Goal: Information Seeking & Learning: Learn about a topic

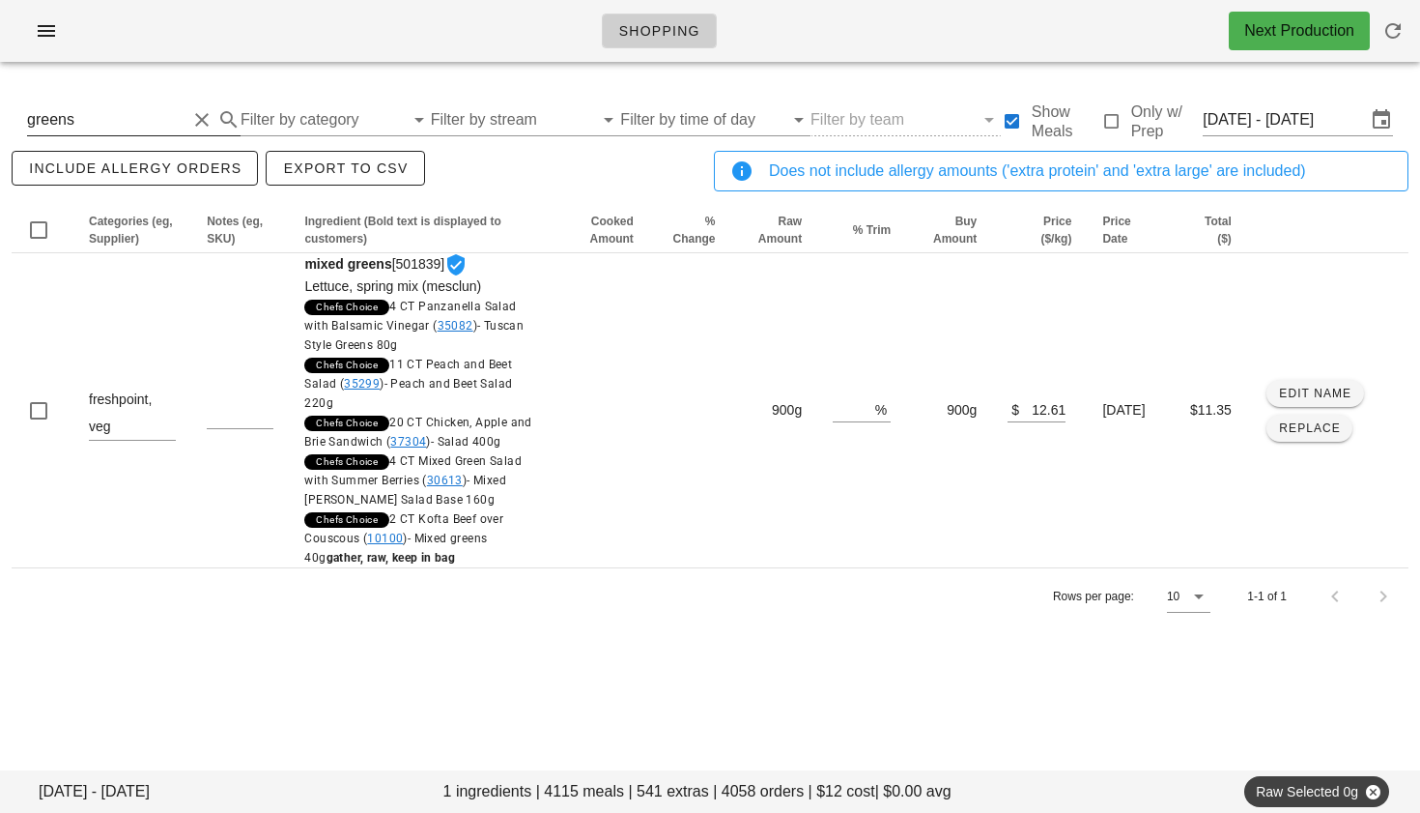
click at [196, 121] on button "Clear Search By Ingredient" at bounding box center [201, 119] width 23 height 23
click at [260, 118] on input "Filter by category" at bounding box center [306, 119] width 166 height 31
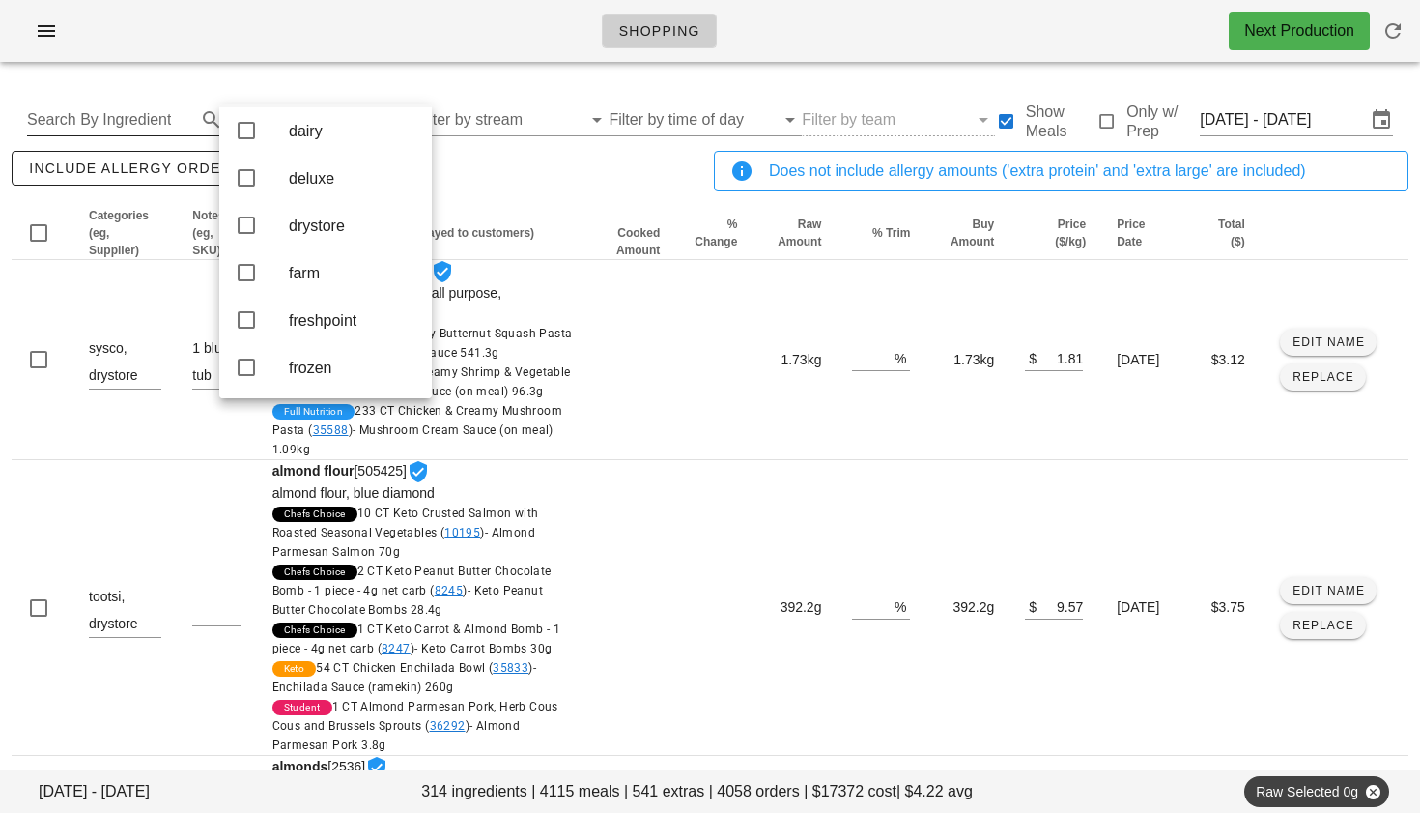
scroll to position [164, 0]
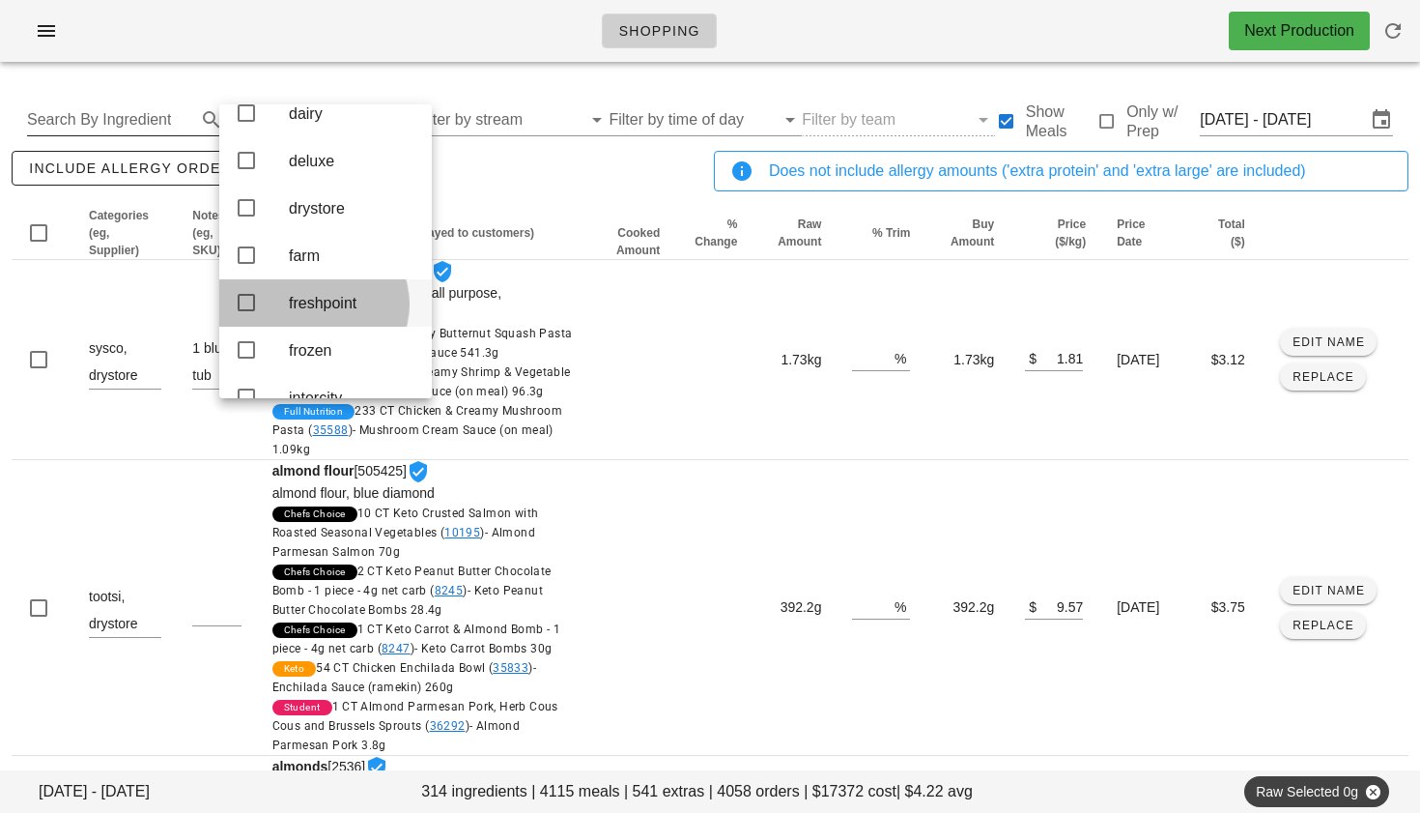
click at [245, 314] on icon at bounding box center [246, 302] width 23 height 23
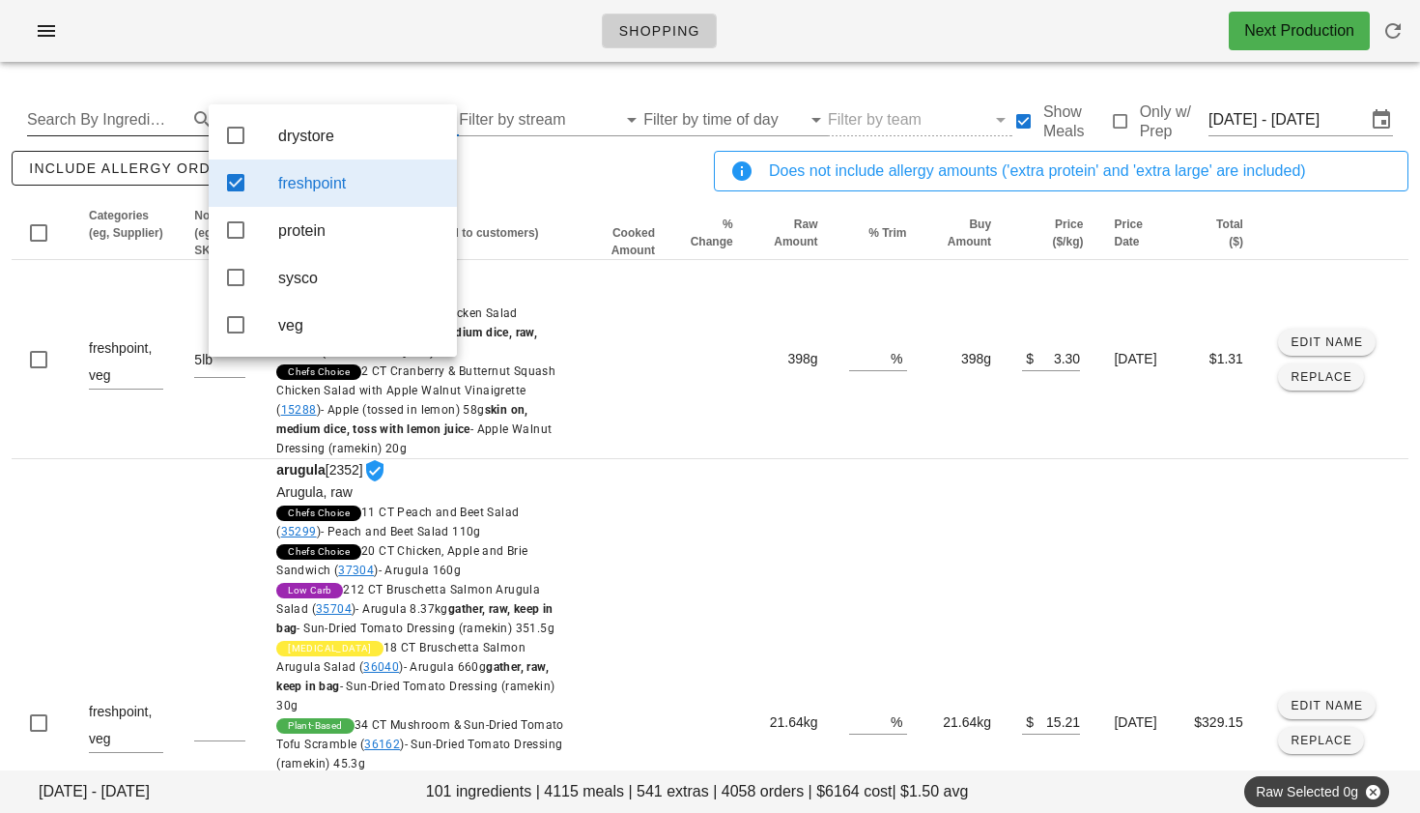
scroll to position [0, 0]
click at [543, 189] on div "include allergy orders Export to CSV" at bounding box center [359, 179] width 702 height 64
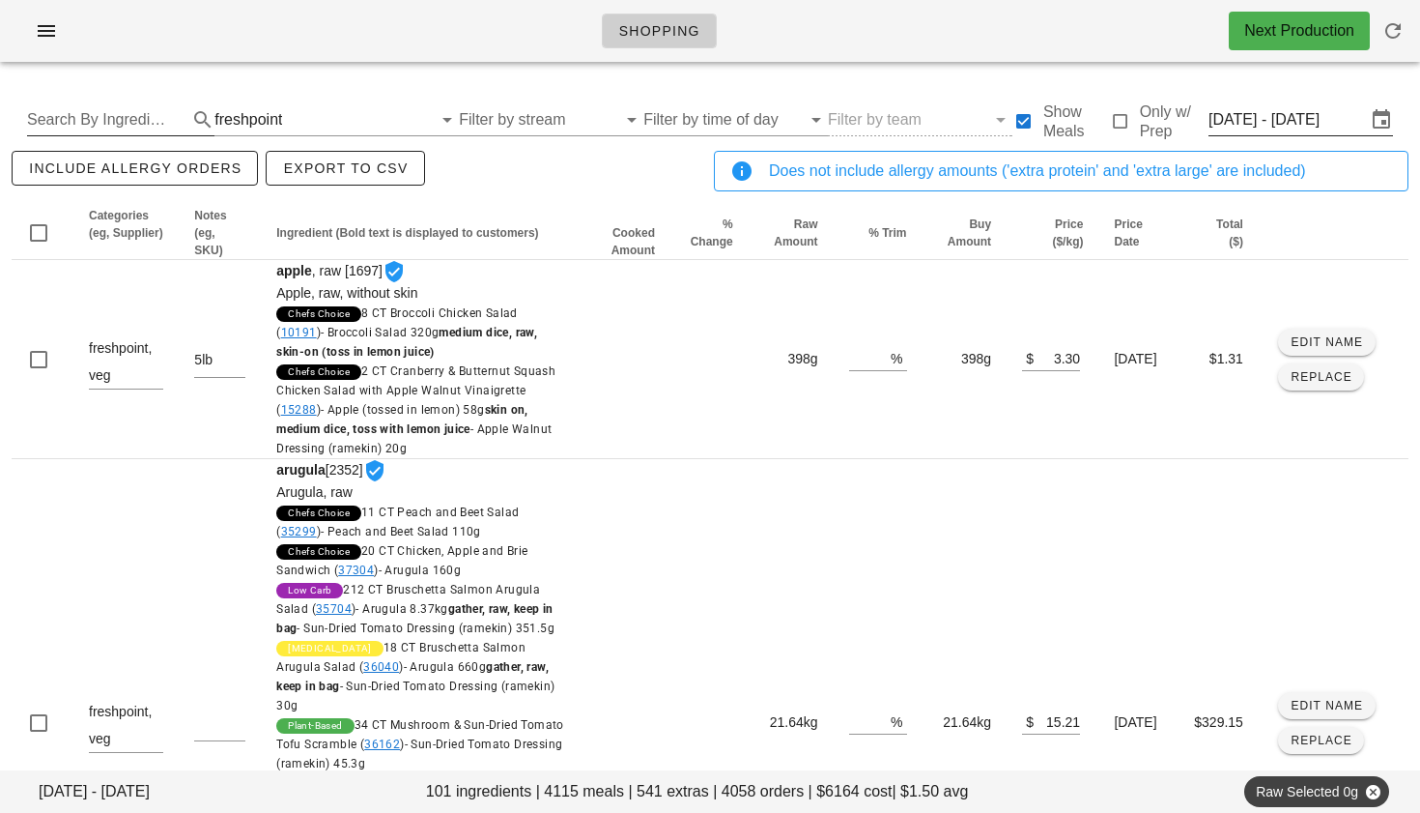
click at [1270, 124] on input "Thu Oct 9 - Sat Oct 11" at bounding box center [1287, 119] width 157 height 31
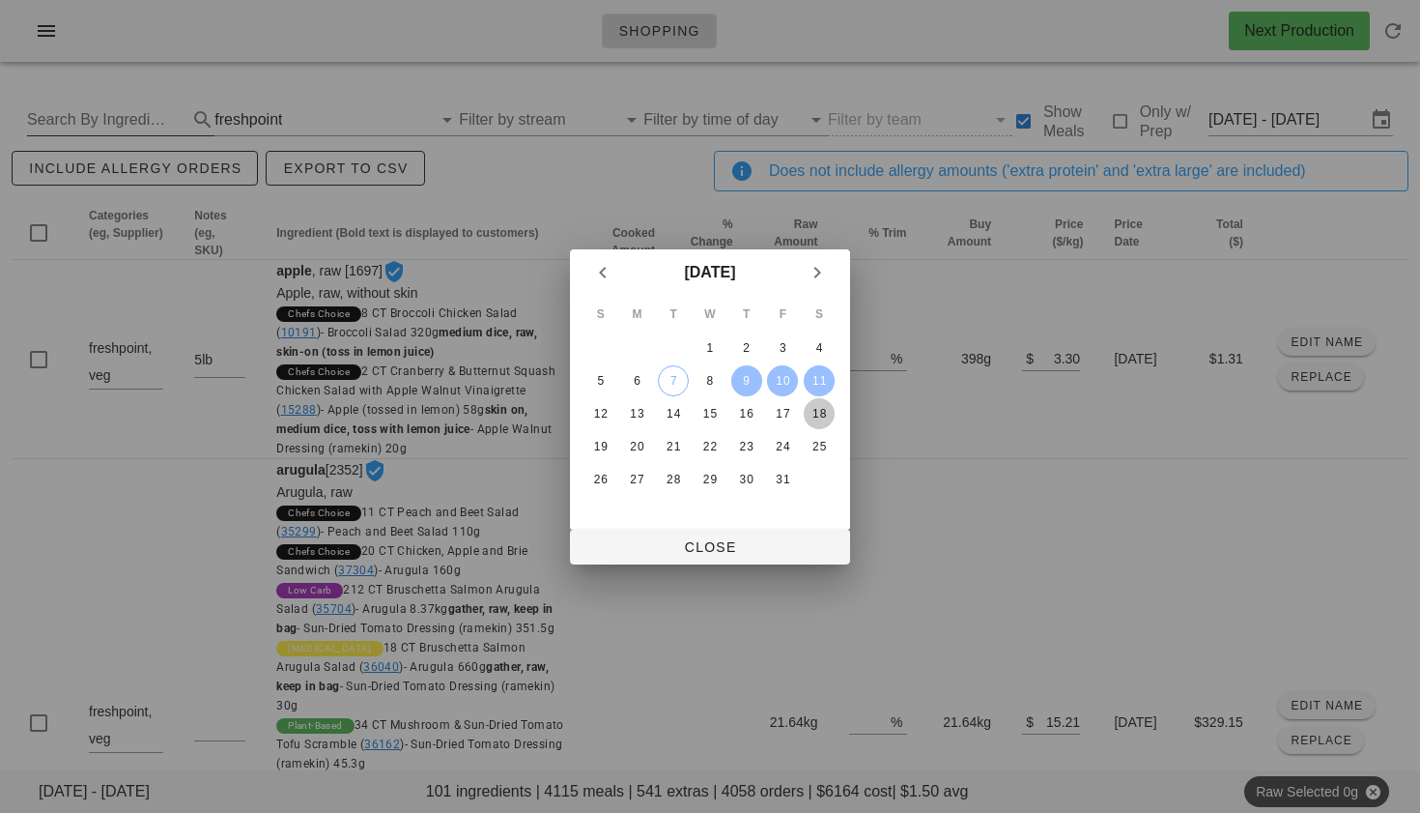
click at [822, 407] on div "18" at bounding box center [819, 414] width 31 height 14
click at [751, 412] on div "16" at bounding box center [746, 414] width 31 height 14
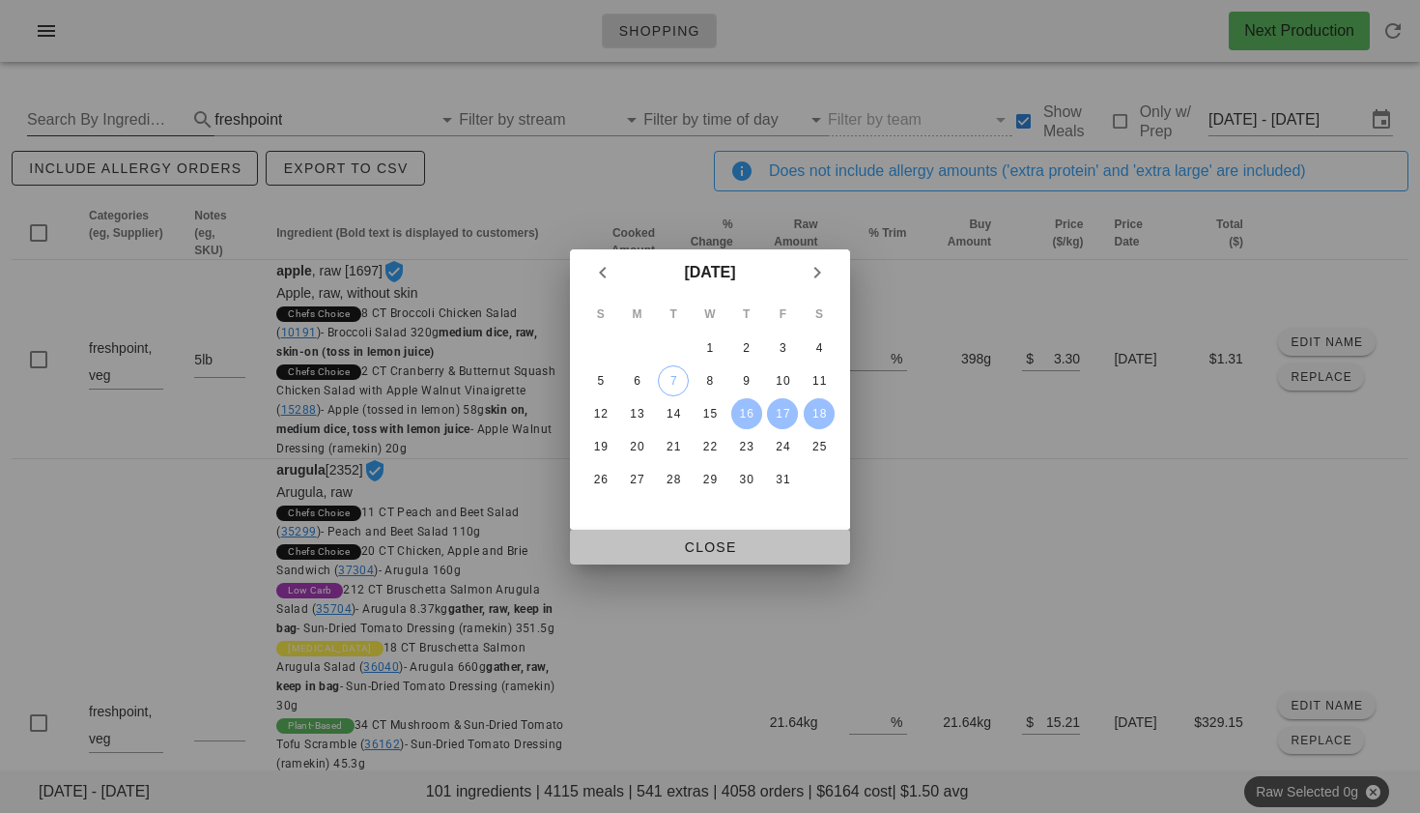
click at [733, 543] on span "Close" at bounding box center [709, 546] width 249 height 15
type input "Thu Oct 16 - Sat Oct 18"
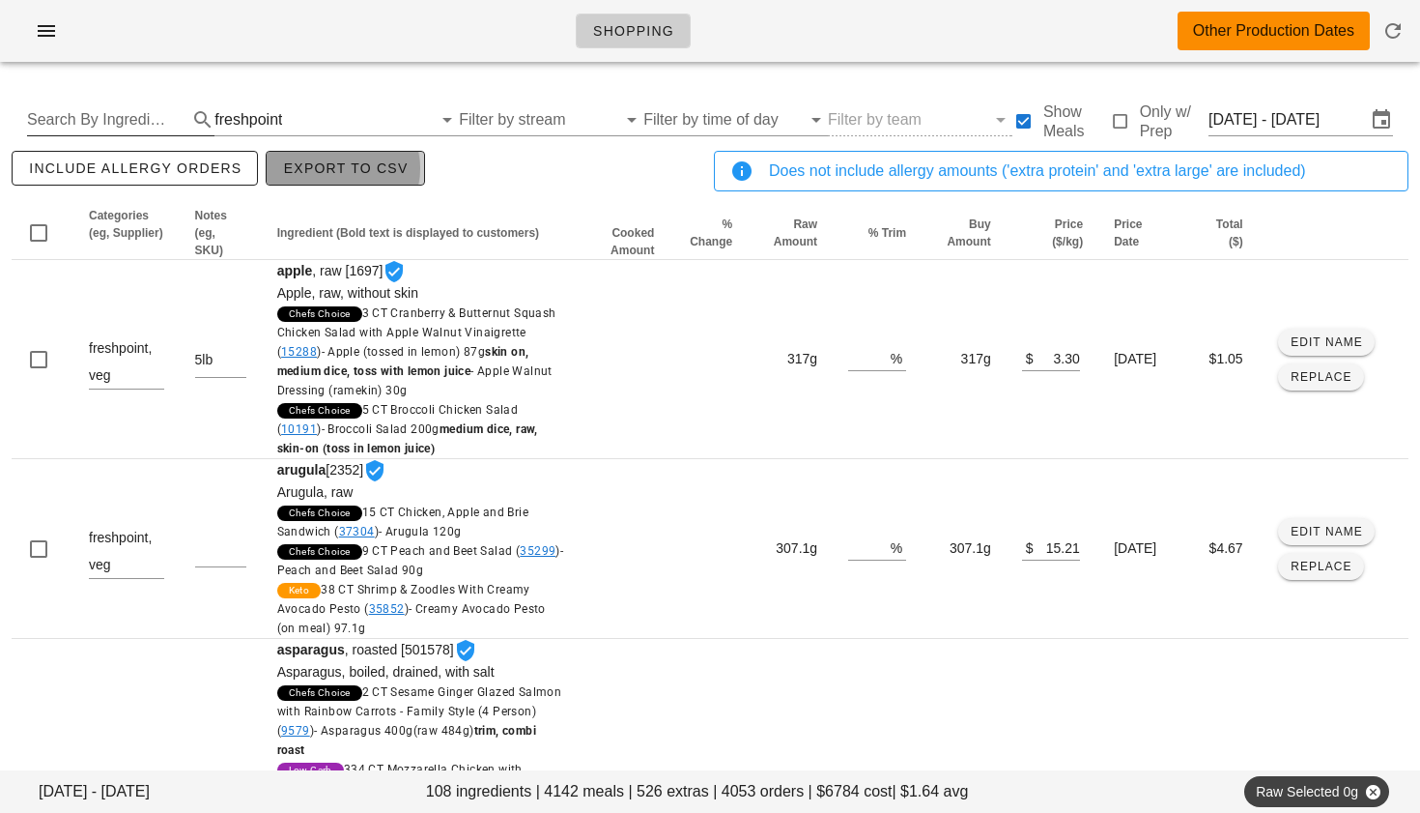
click at [304, 160] on span "Export to CSV" at bounding box center [345, 167] width 126 height 15
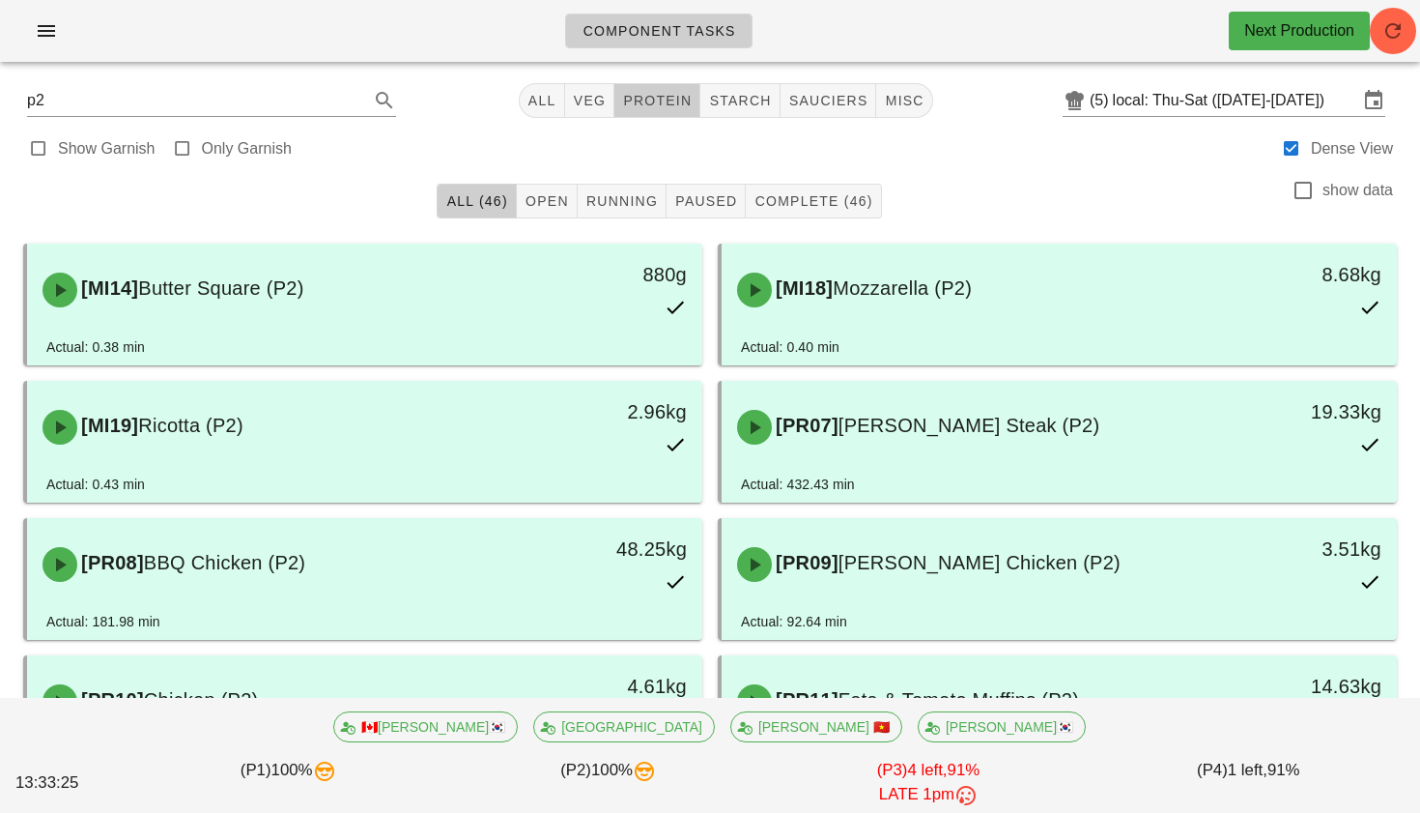
click at [676, 101] on span "protein" at bounding box center [657, 100] width 70 height 15
type input "team:protein"
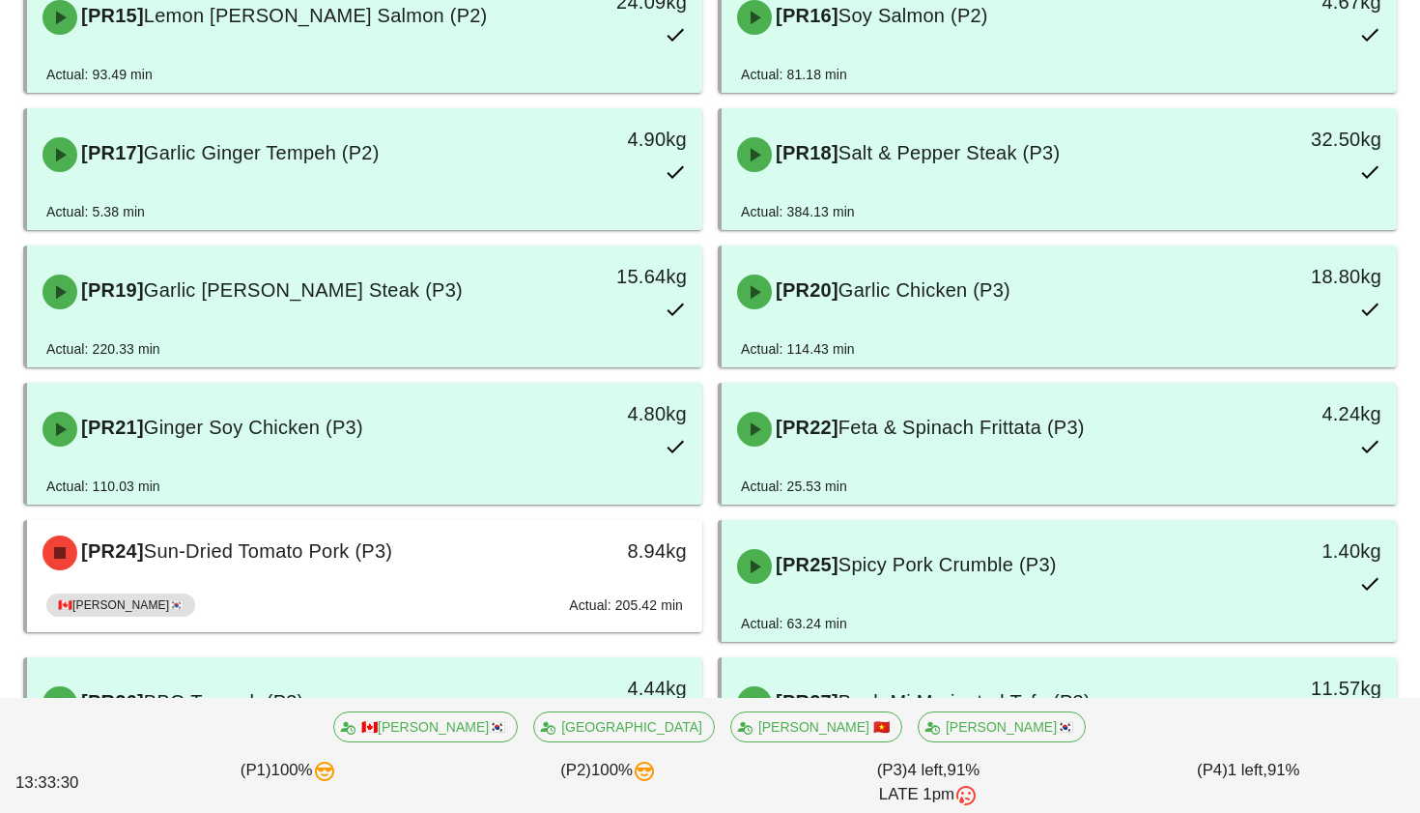
scroll to position [1475, 0]
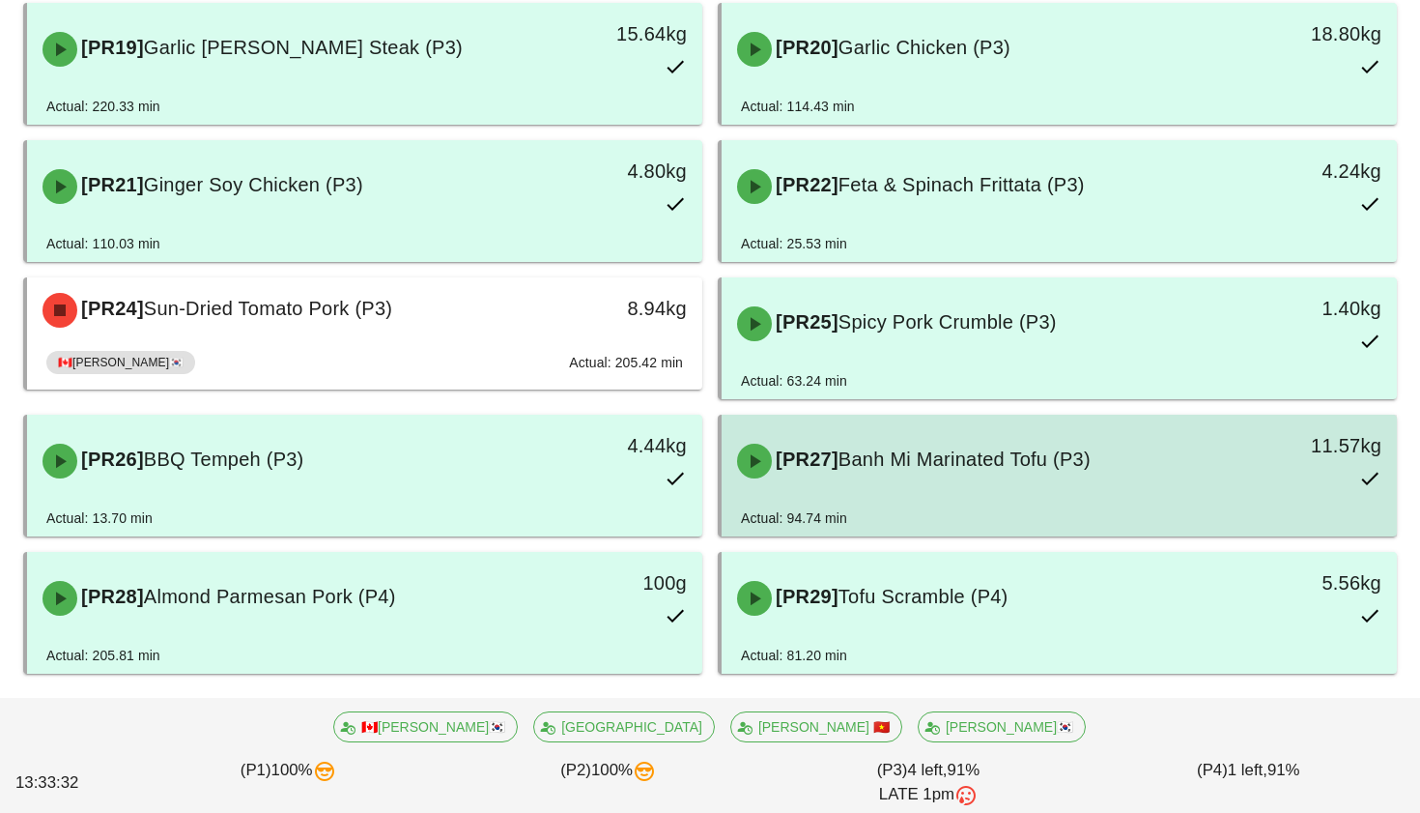
click at [957, 484] on div "[PR27] Banh Mi Marinated Tofu (P3)" at bounding box center [976, 461] width 500 height 58
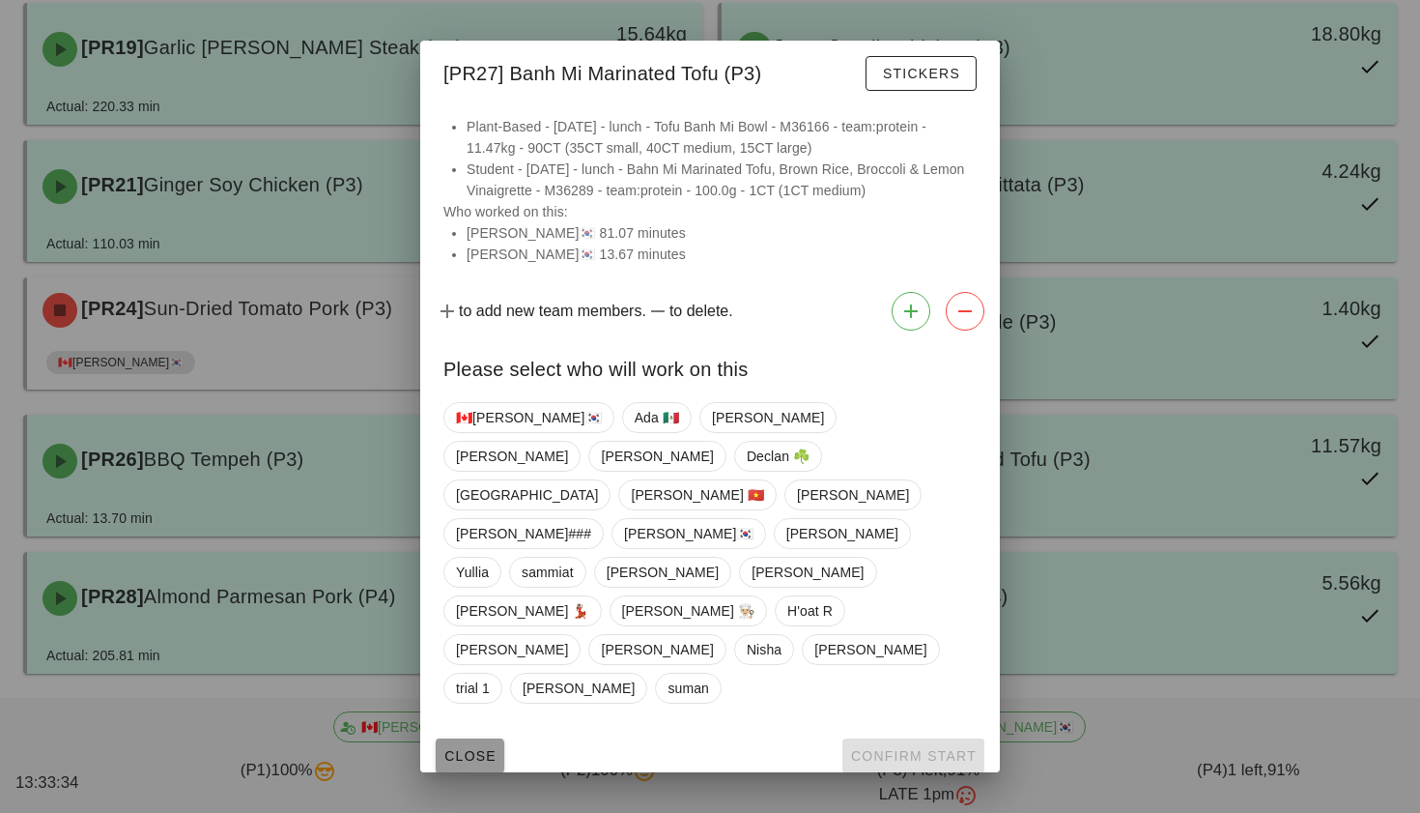
click at [492, 748] on span "Close" at bounding box center [469, 755] width 53 height 15
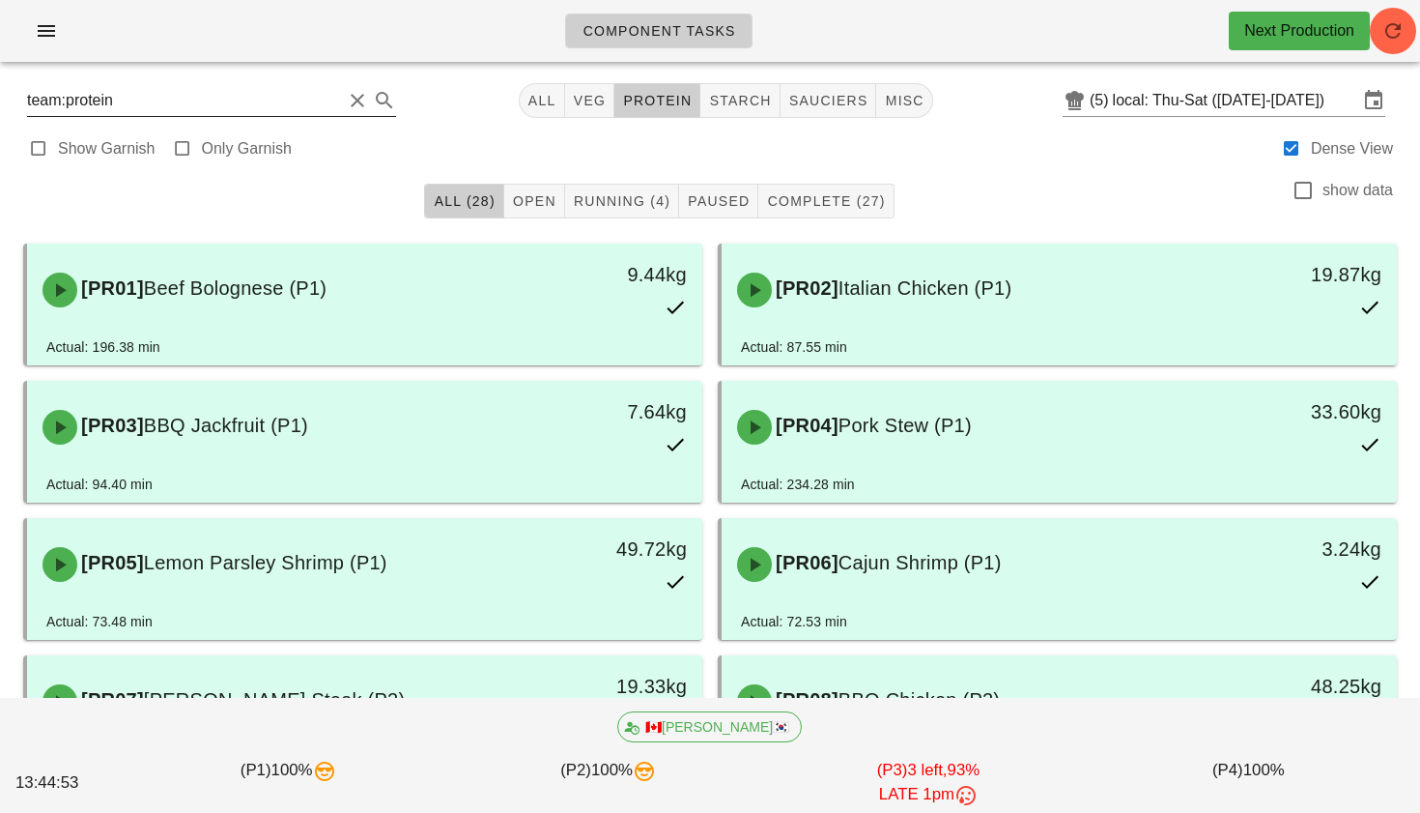
click at [346, 100] on button "Clear Search" at bounding box center [357, 100] width 23 height 23
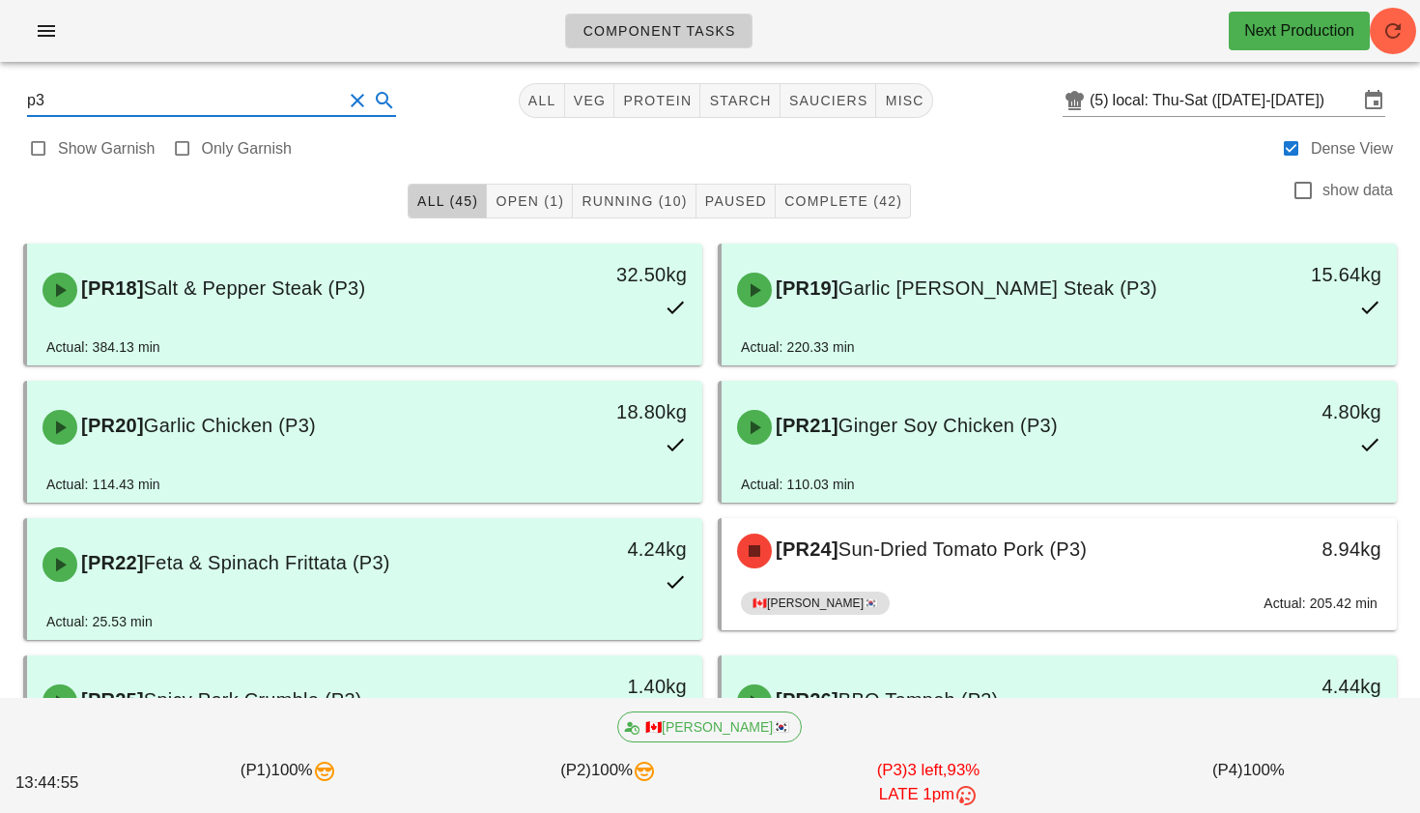
type input "p3"
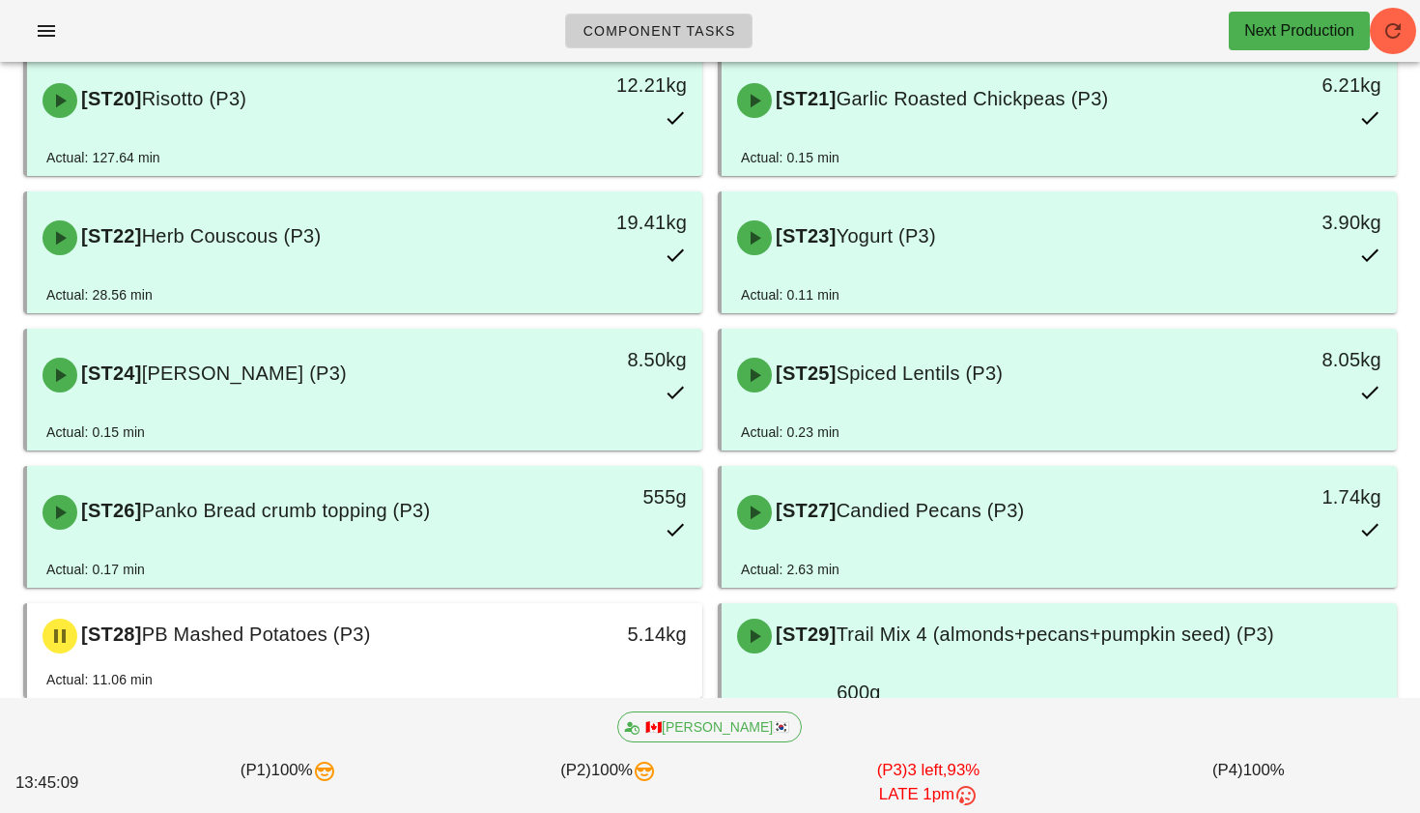
scroll to position [926, 0]
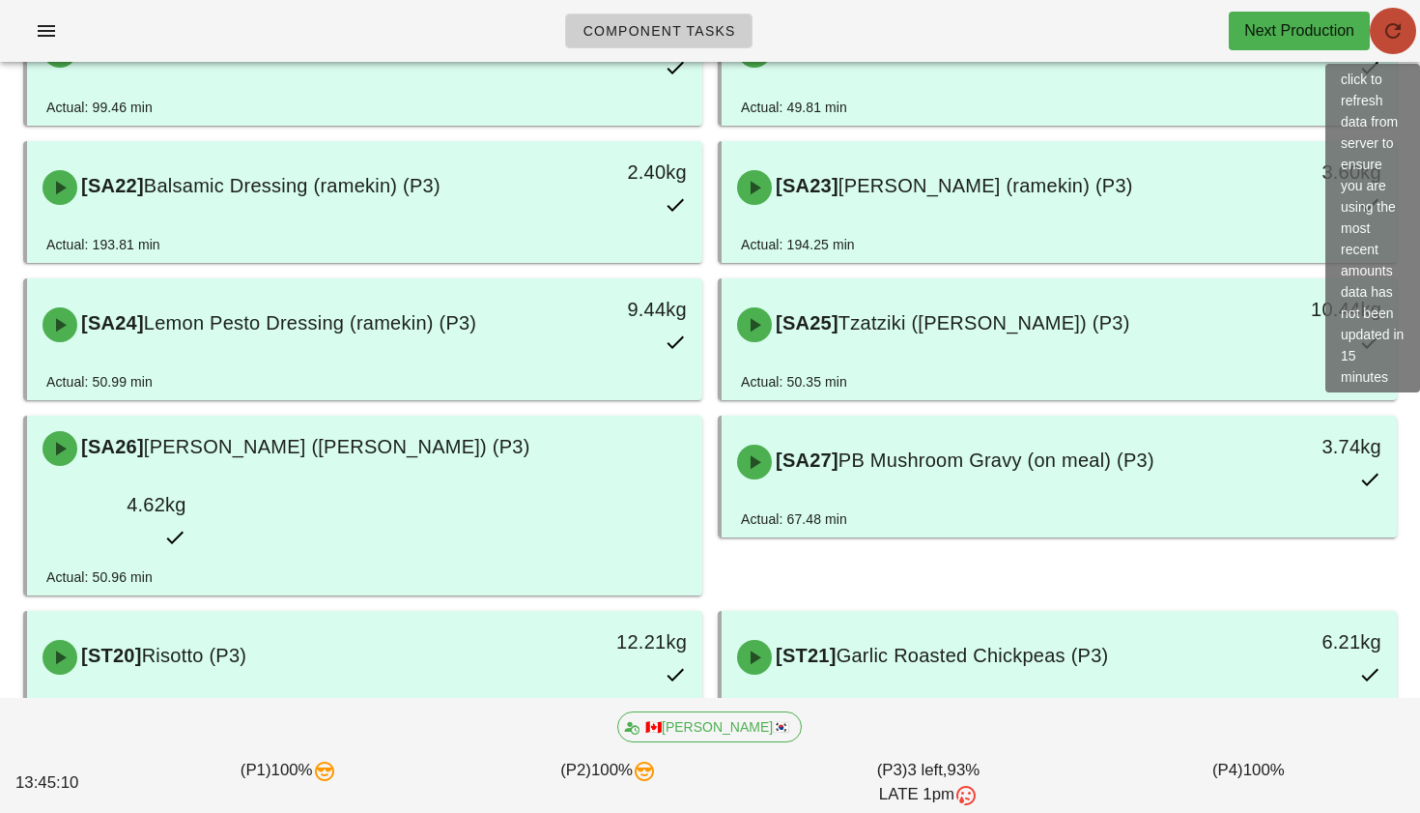
click at [1394, 28] on icon "button" at bounding box center [1393, 30] width 23 height 23
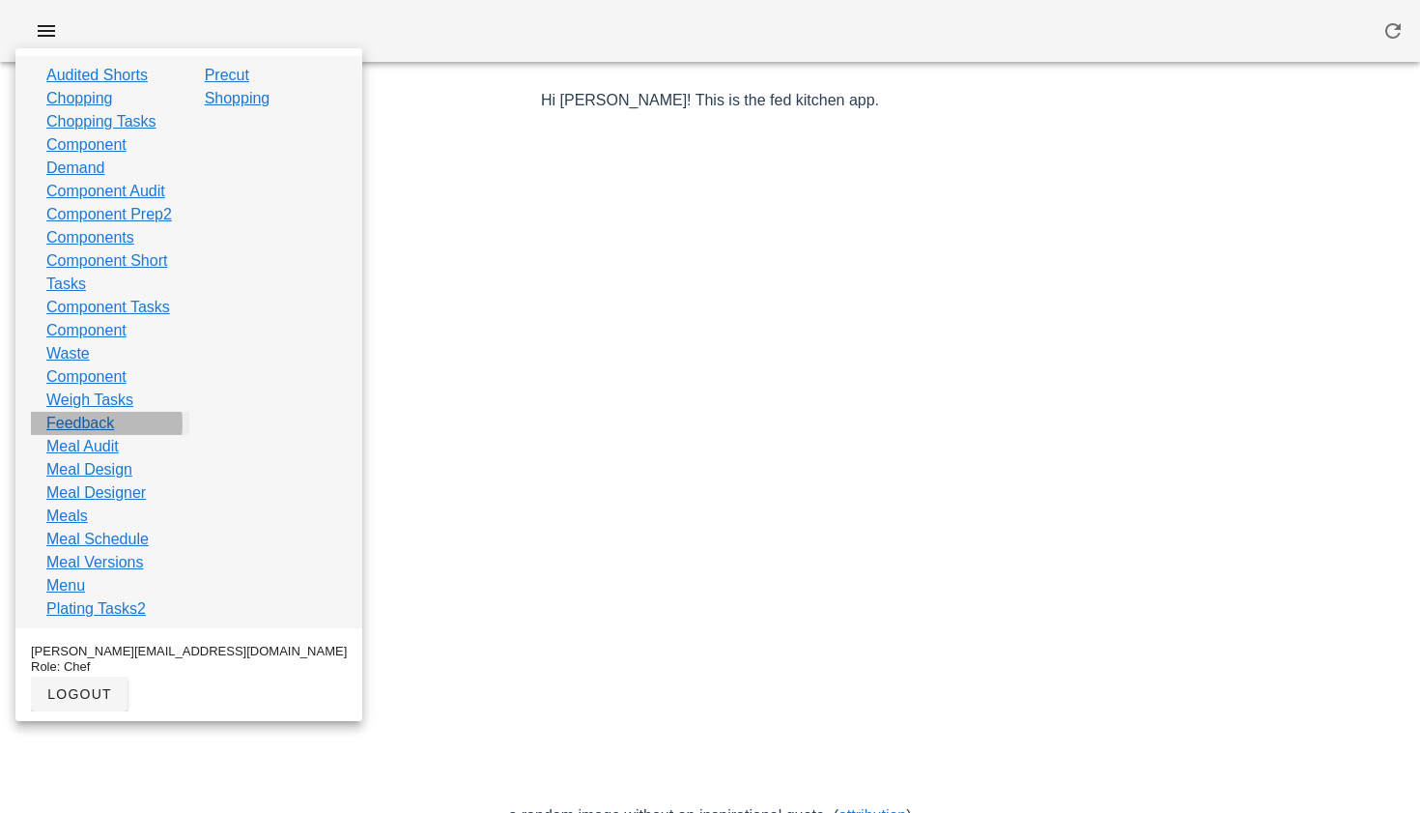
click at [88, 435] on link "Feedback" at bounding box center [80, 423] width 68 height 23
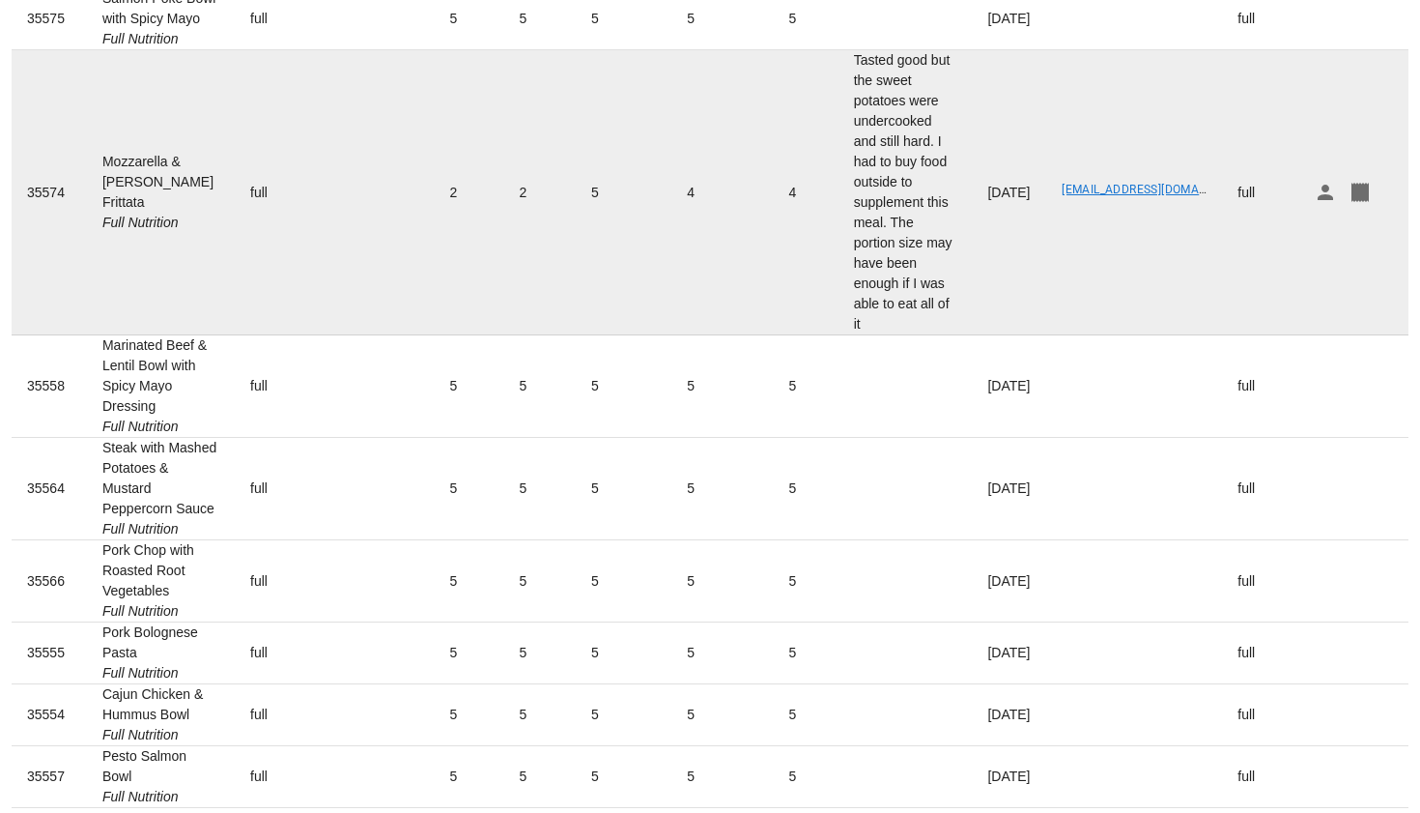
scroll to position [361, 0]
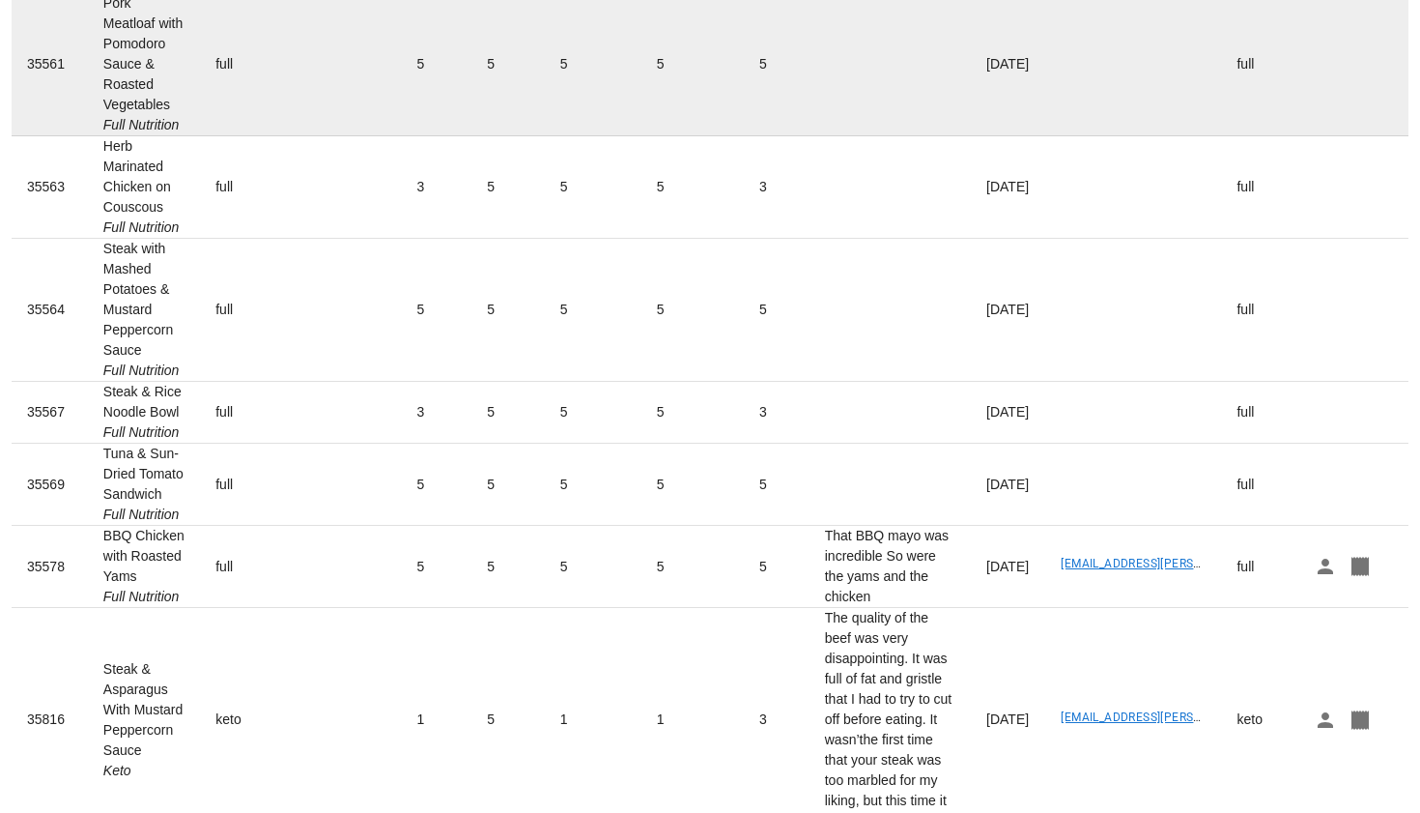
scroll to position [339, 0]
